Goal: Task Accomplishment & Management: Manage account settings

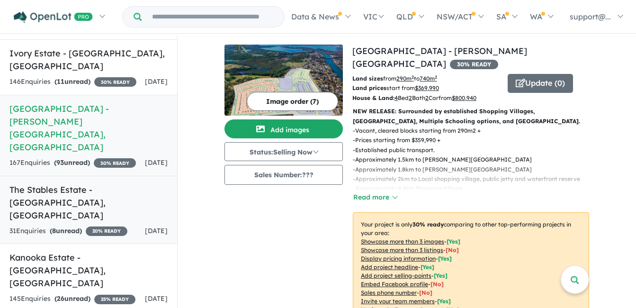
scroll to position [95, 0]
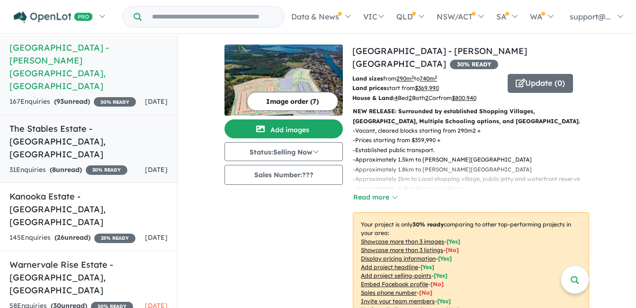
click at [145, 164] on div "[DATE]" at bounding box center [156, 169] width 23 height 11
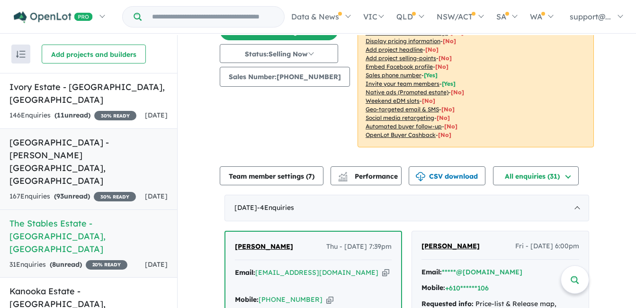
click at [112, 149] on link "[GEOGRAPHIC_DATA] - [PERSON_NAME][GEOGRAPHIC_DATA] , [GEOGRAPHIC_DATA] 167 Enqu…" at bounding box center [88, 168] width 177 height 81
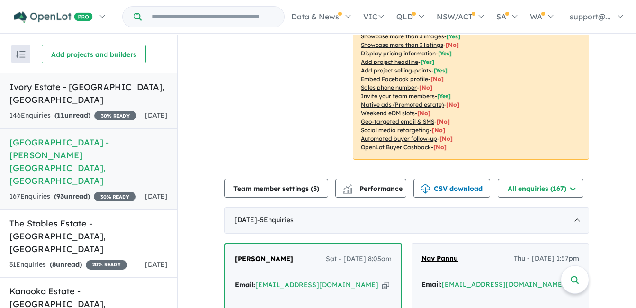
scroll to position [204, 0]
click at [119, 110] on div "146 Enquir ies ( 11 unread) 30 % READY" at bounding box center [72, 115] width 127 height 11
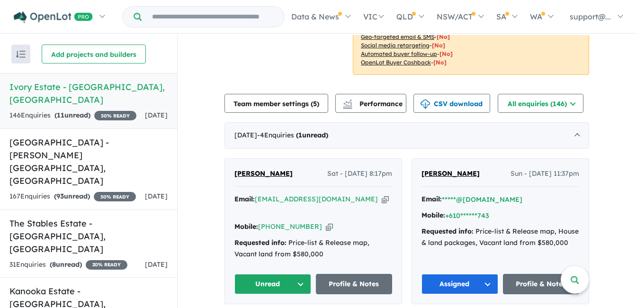
scroll to position [284, 0]
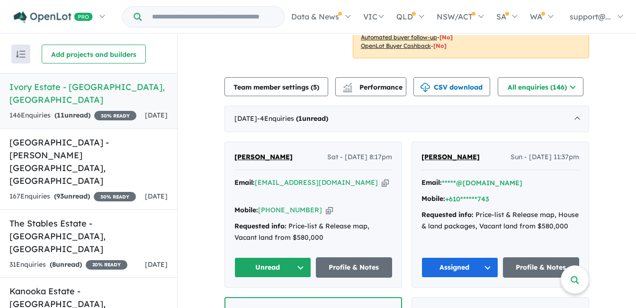
click at [381, 182] on icon "button" at bounding box center [384, 182] width 7 height 10
click at [310, 204] on div "Mobile: [PHONE_NUMBER] Copied!" at bounding box center [313, 209] width 158 height 11
click at [326, 205] on icon "button" at bounding box center [329, 210] width 7 height 10
click at [270, 259] on button "Unread" at bounding box center [272, 267] width 77 height 20
click at [260, 300] on button "Assigned" at bounding box center [276, 311] width 82 height 22
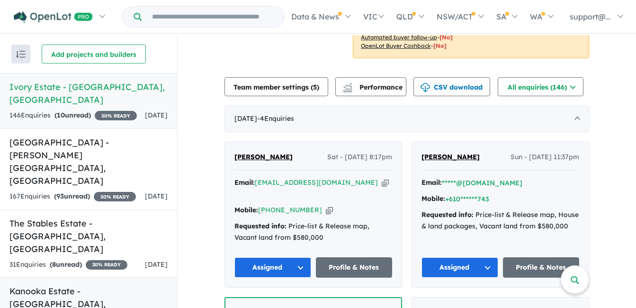
click at [130, 284] on h5 "Kanooka Estate - [GEOGRAPHIC_DATA] , [GEOGRAPHIC_DATA]" at bounding box center [88, 303] width 158 height 38
